Goal: Navigation & Orientation: Go to known website

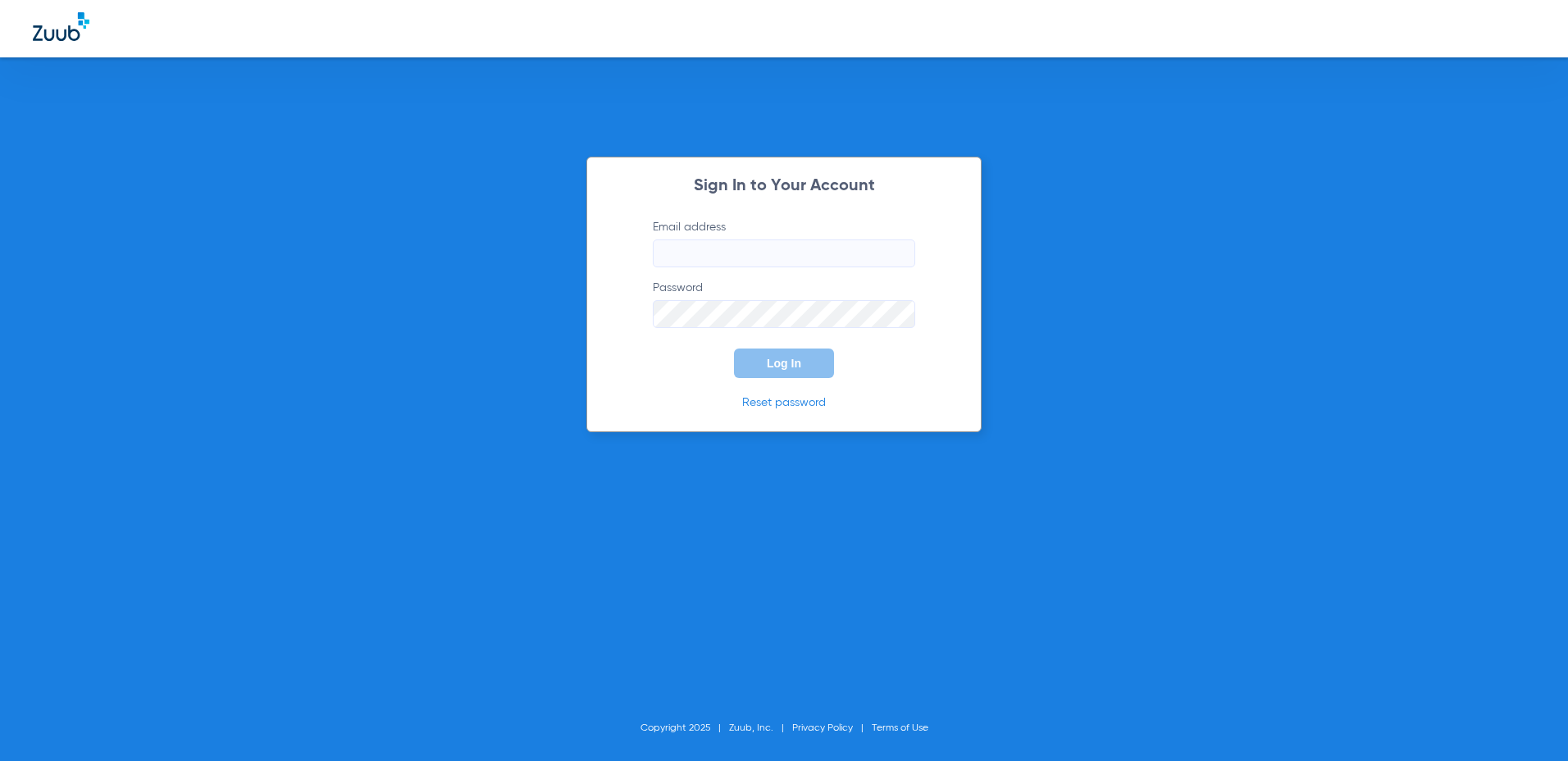
drag, startPoint x: 704, startPoint y: 277, endPoint x: 711, endPoint y: 259, distance: 19.3
click at [704, 277] on form "Email address Password Log In" at bounding box center [784, 299] width 311 height 160
click at [712, 253] on input "Email address" at bounding box center [783, 253] width 262 height 28
type input "[PERSON_NAME][EMAIL_ADDRESS][DOMAIN_NAME]"
click at [734, 349] on button "Log In" at bounding box center [784, 364] width 101 height 30
